Goal: Transaction & Acquisition: Book appointment/travel/reservation

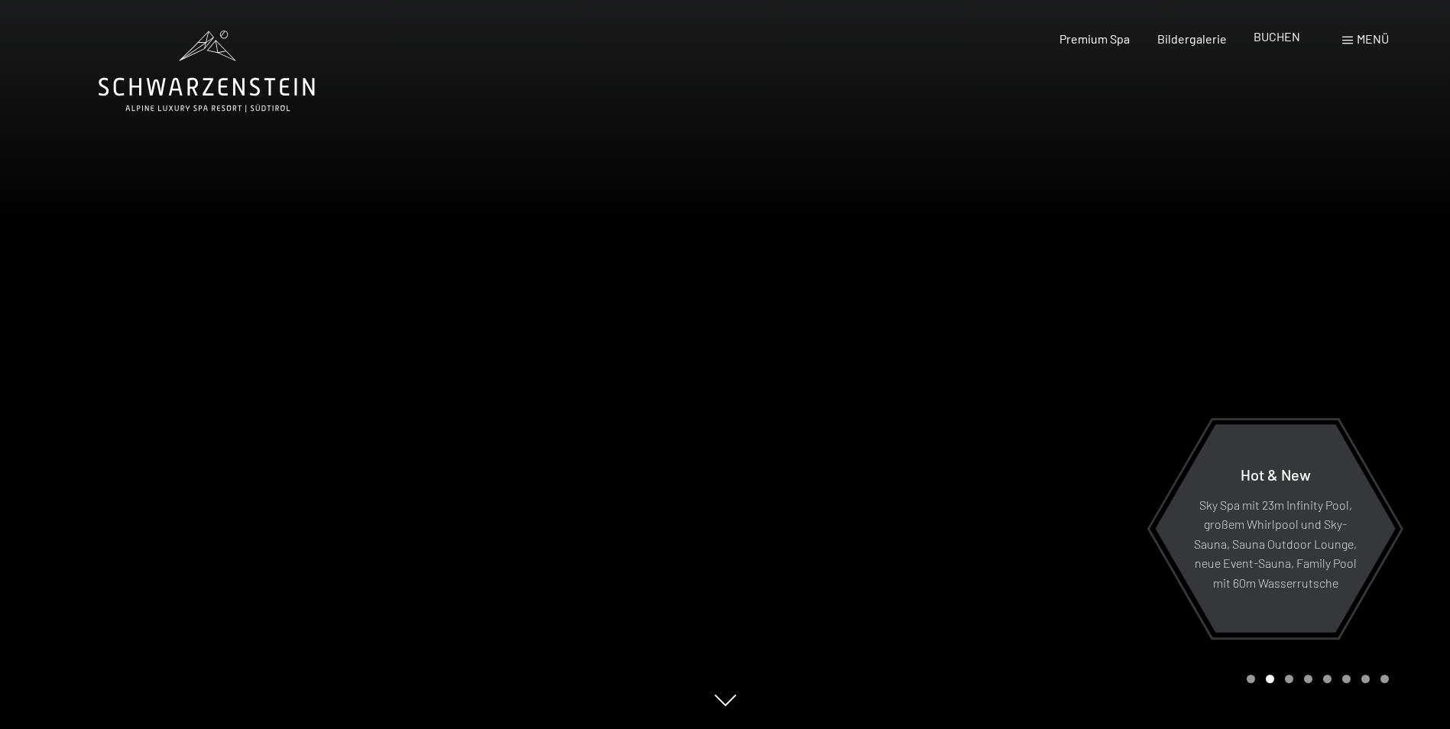
click at [1266, 41] on span "BUCHEN" at bounding box center [1277, 36] width 47 height 15
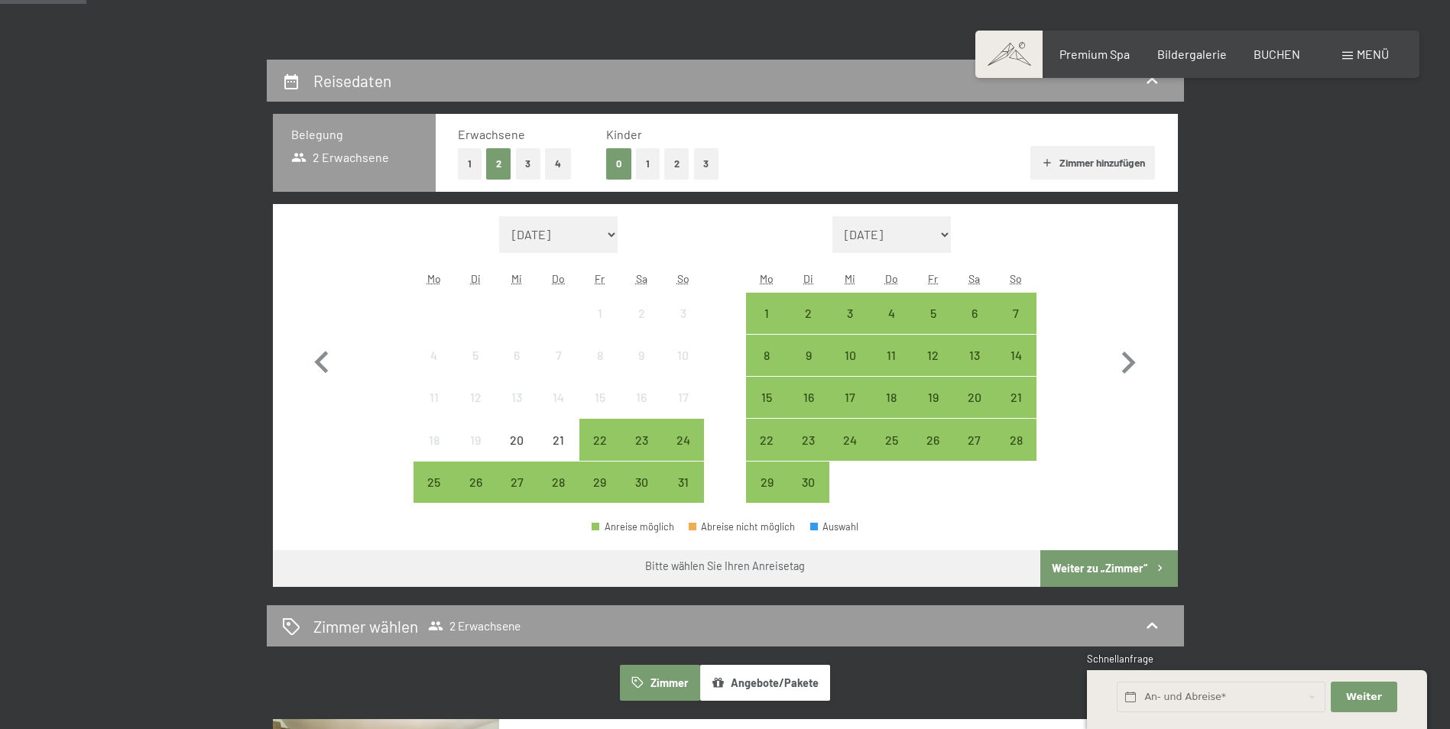
scroll to position [306, 0]
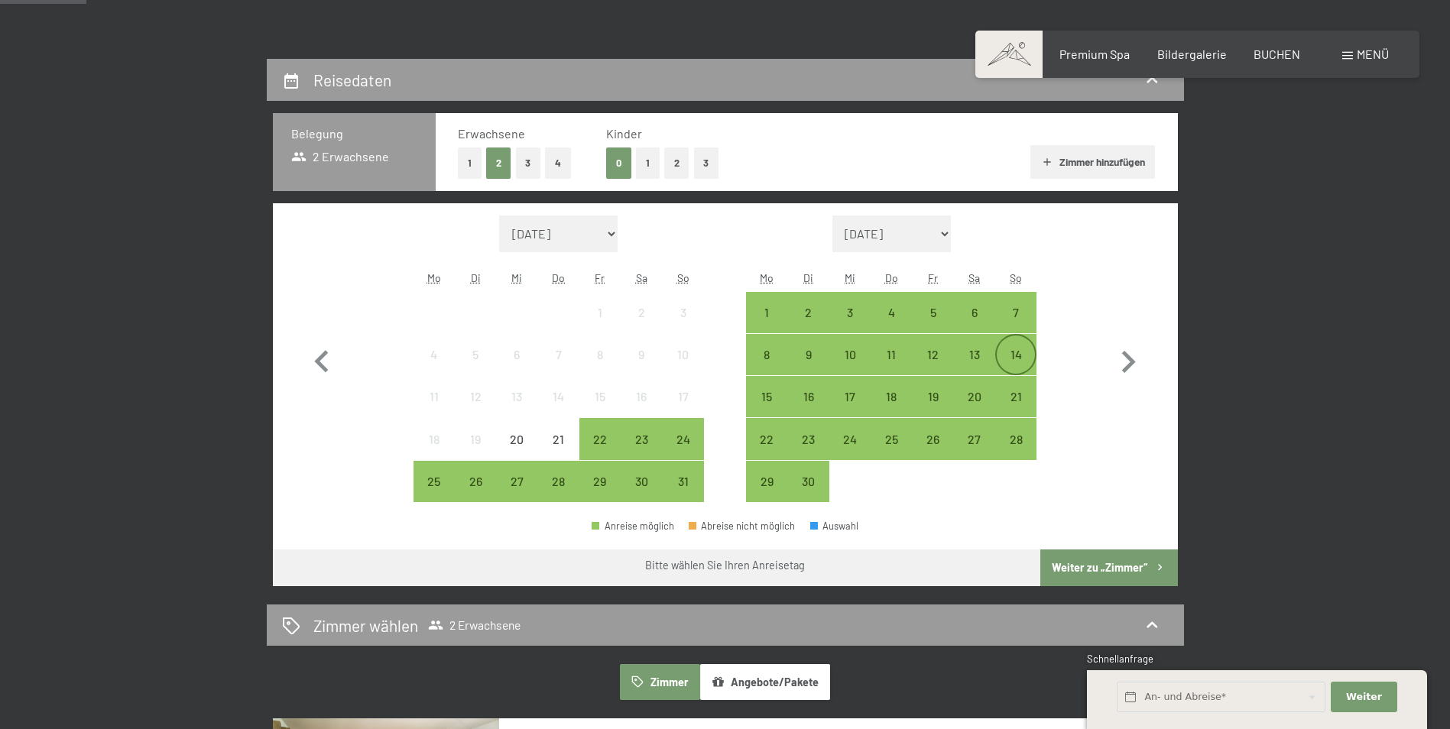
click at [1028, 355] on div "14" at bounding box center [1016, 368] width 38 height 38
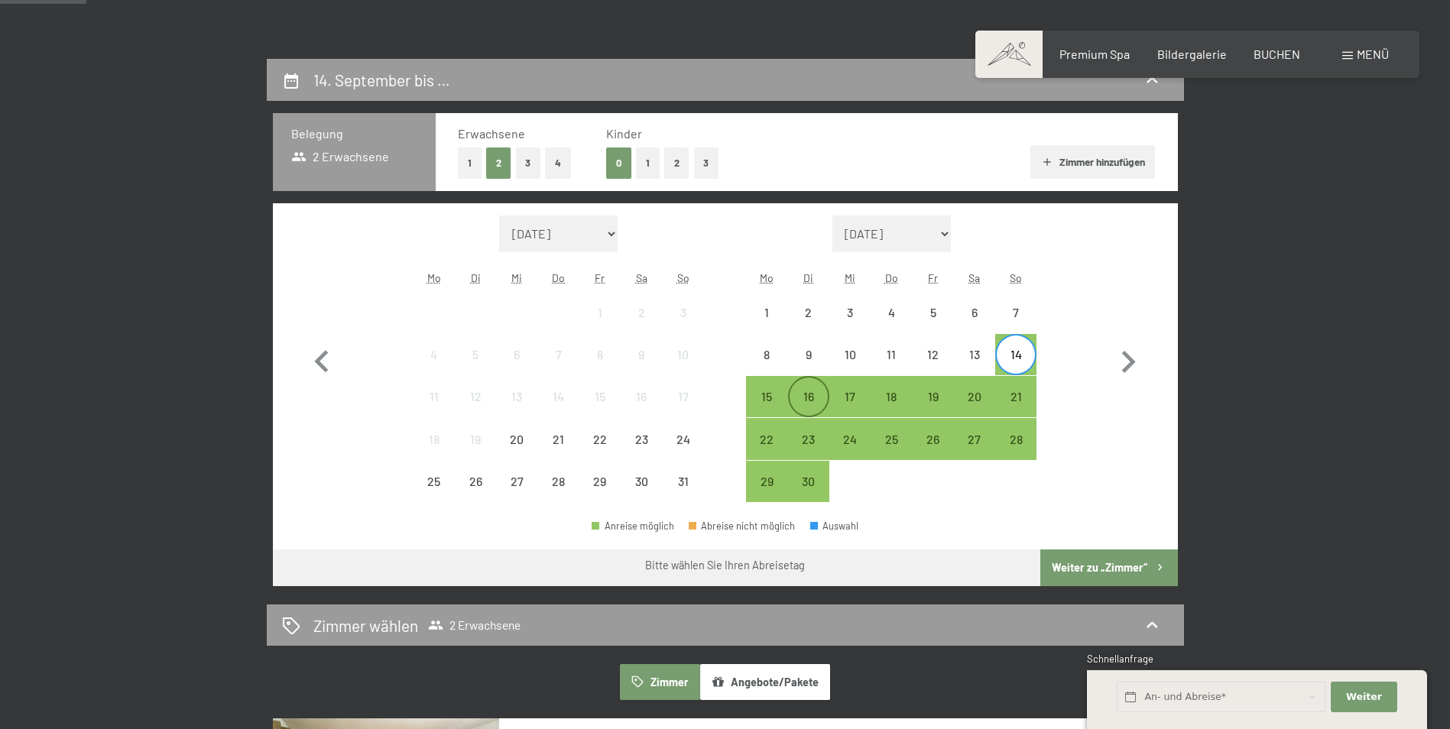
click at [800, 388] on div "16" at bounding box center [809, 397] width 38 height 38
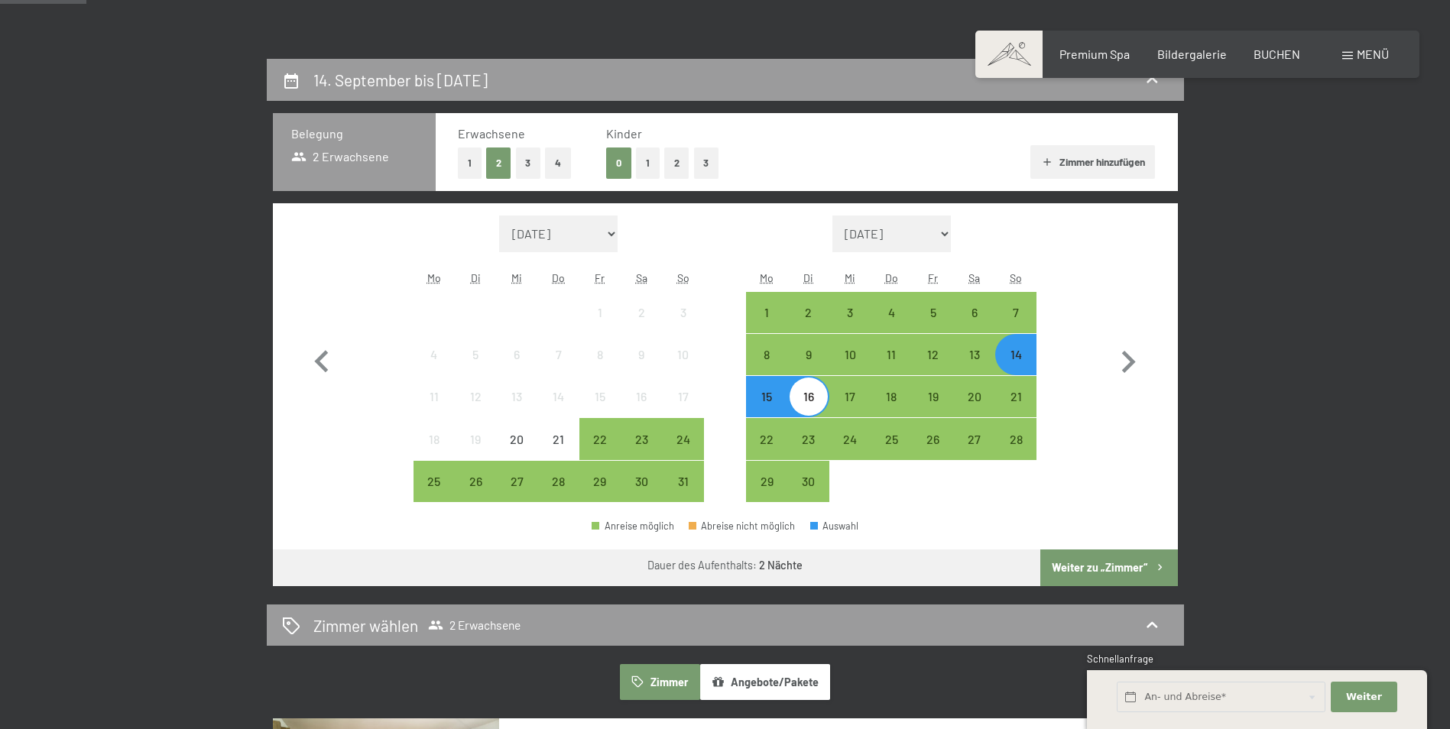
click at [1097, 572] on button "Weiter zu „Zimmer“" at bounding box center [1108, 568] width 137 height 37
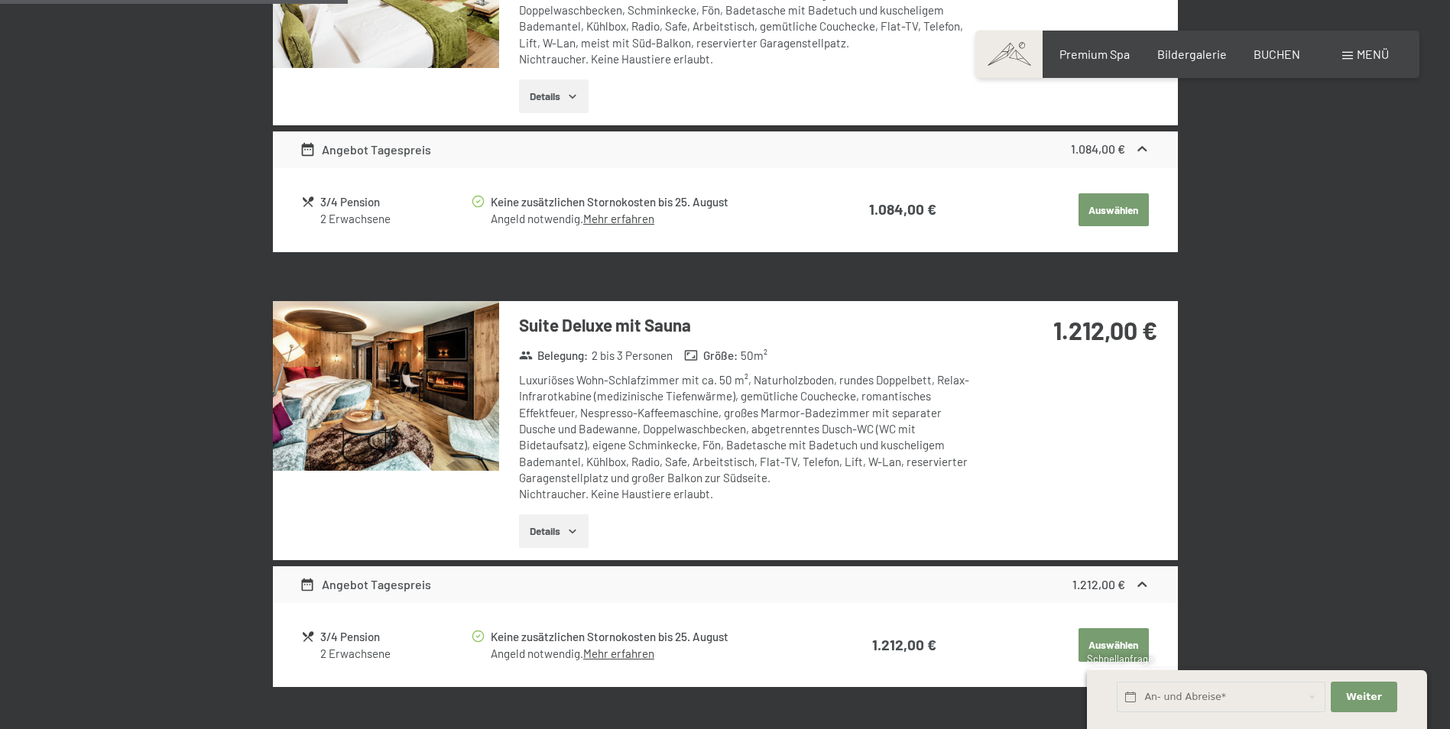
scroll to position [1129, 0]
